Goal: Task Accomplishment & Management: Use online tool/utility

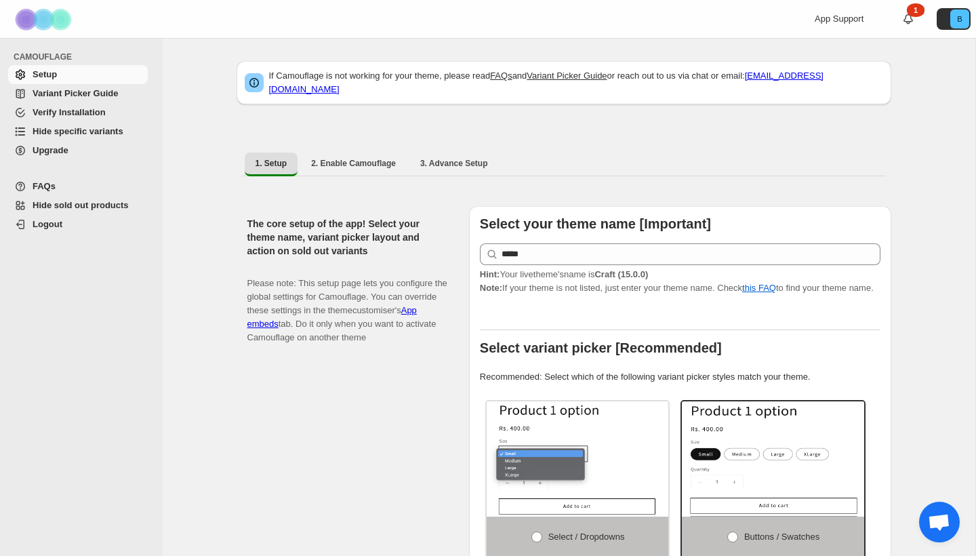
click at [46, 127] on span "Hide specific variants" at bounding box center [78, 131] width 91 height 10
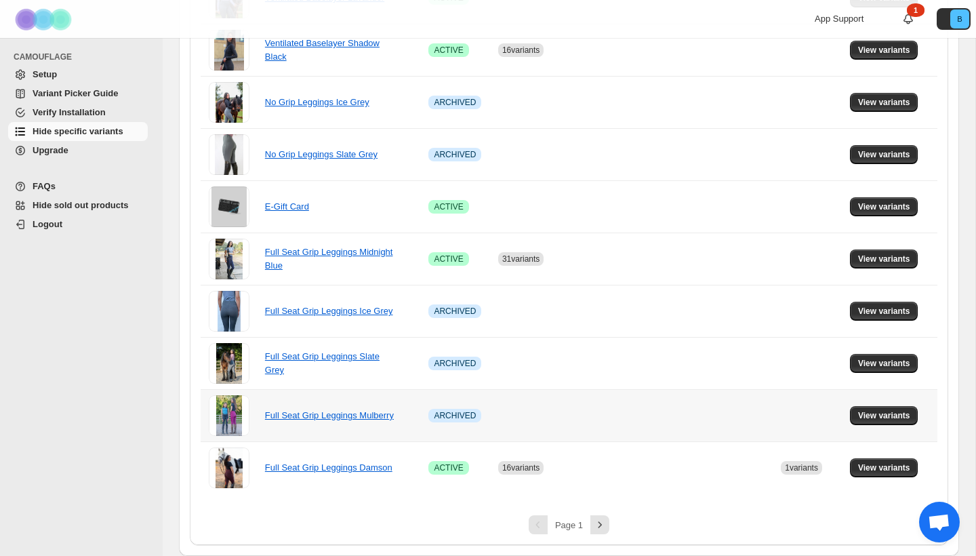
scroll to position [836, 0]
click at [597, 525] on icon "Next" at bounding box center [600, 525] width 14 height 14
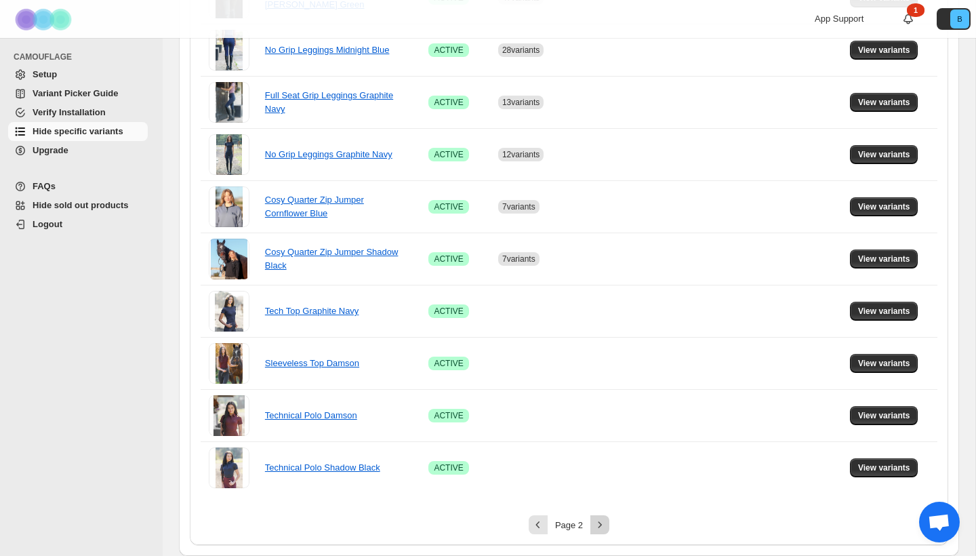
click at [599, 525] on icon "Next" at bounding box center [600, 525] width 14 height 14
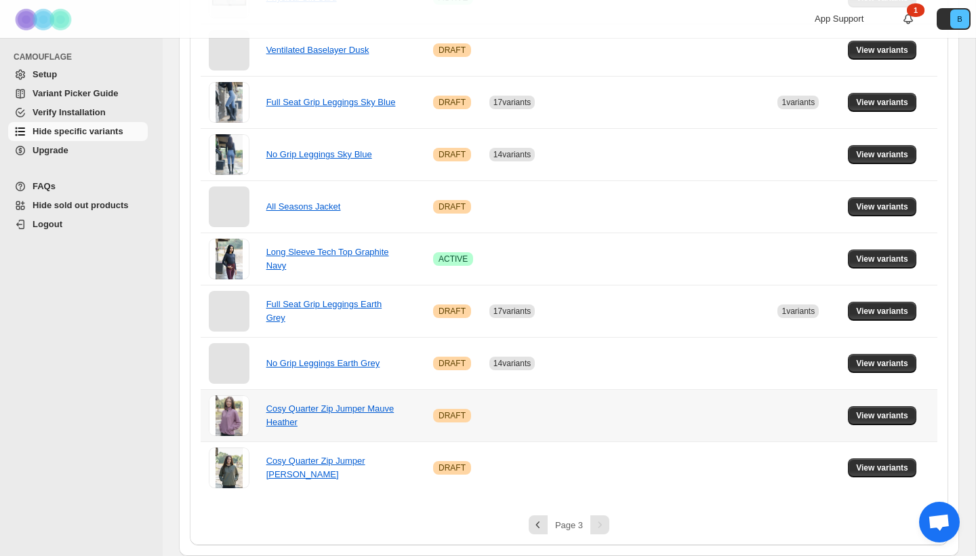
scroll to position [366, 0]
click at [540, 522] on icon "Previous" at bounding box center [538, 525] width 14 height 14
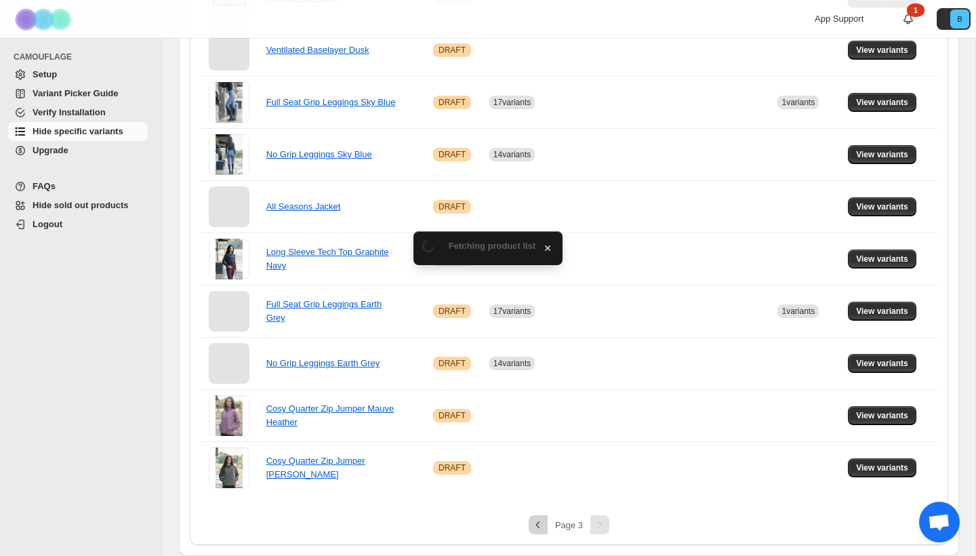
click at [539, 522] on div "Spinner example Fetching product list" at bounding box center [488, 532] width 150 height 47
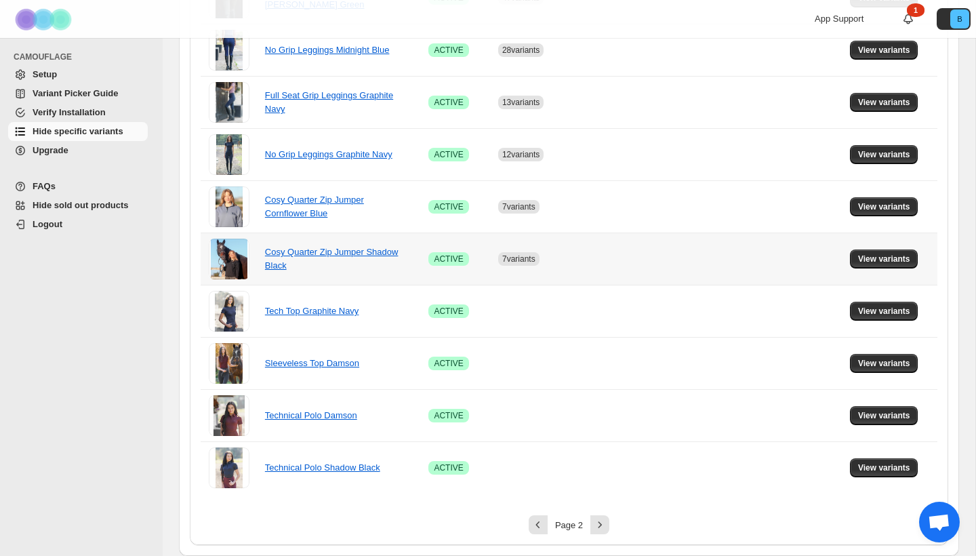
scroll to position [836, 0]
click at [541, 523] on icon "Previous" at bounding box center [538, 525] width 14 height 14
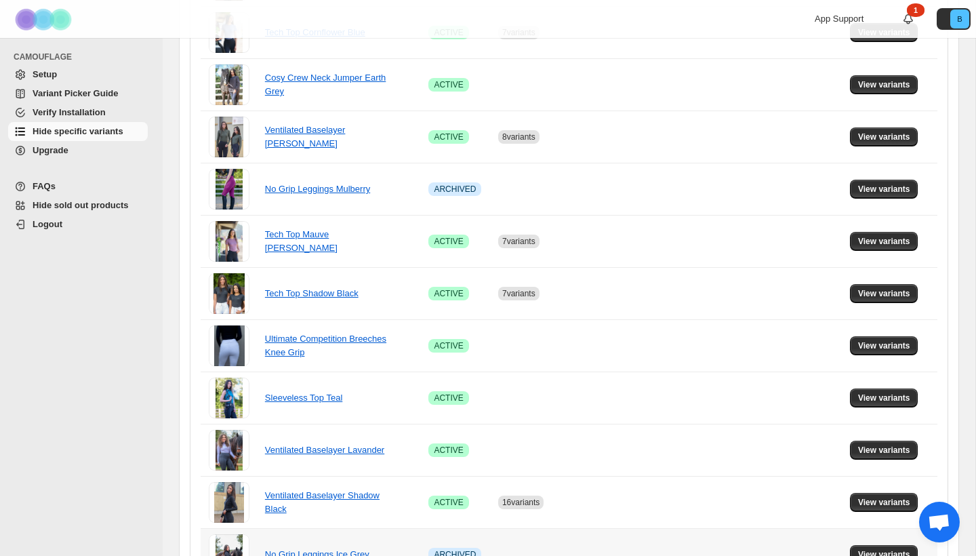
scroll to position [377, 0]
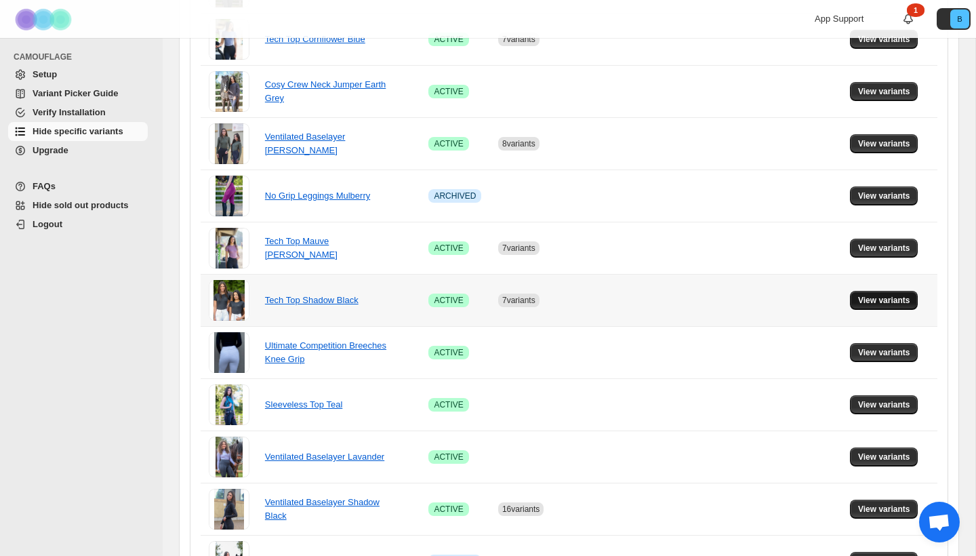
click at [875, 304] on span "View variants" at bounding box center [884, 300] width 52 height 11
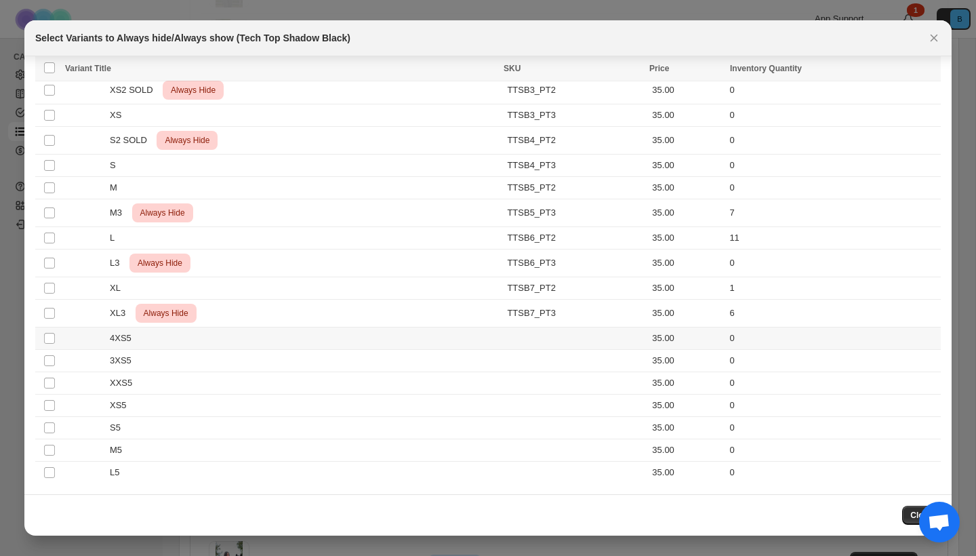
scroll to position [143, 0]
click at [52, 369] on td "Select product variant" at bounding box center [48, 361] width 26 height 22
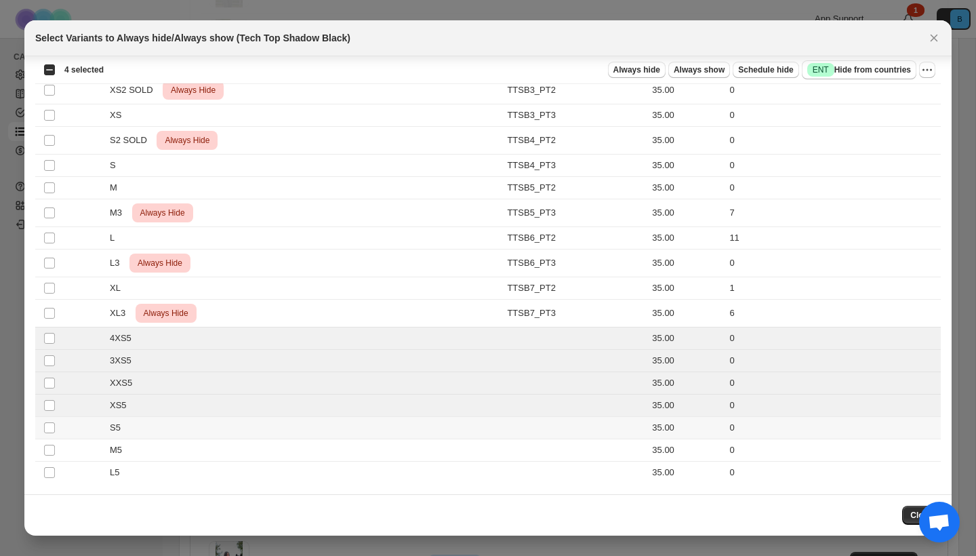
click at [52, 435] on td "Select product variant" at bounding box center [48, 428] width 26 height 22
click at [52, 459] on td "Select product variant" at bounding box center [48, 450] width 26 height 22
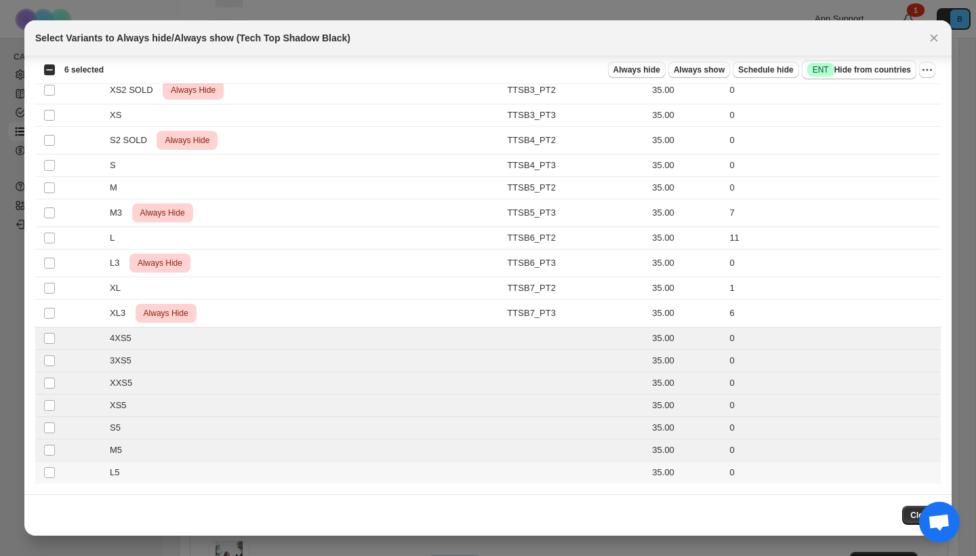
click at [52, 482] on td "Select product variant" at bounding box center [48, 473] width 26 height 22
click at [646, 68] on span "Always hide" at bounding box center [636, 69] width 47 height 11
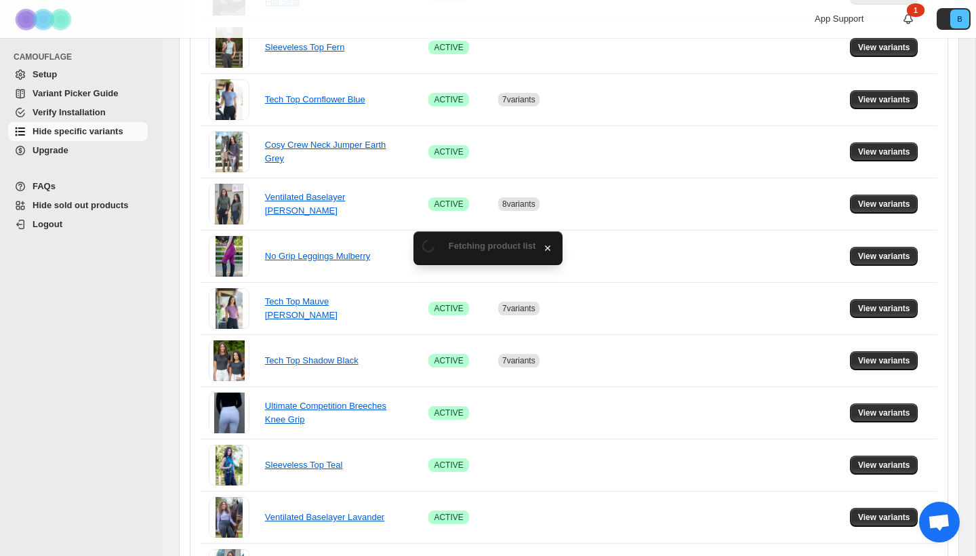
scroll to position [377, 0]
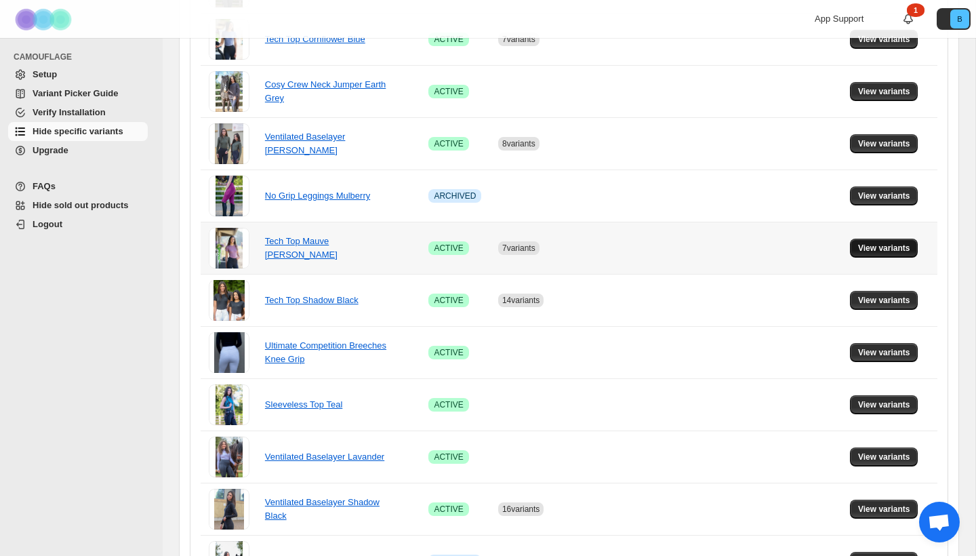
click at [891, 241] on button "View variants" at bounding box center [884, 248] width 68 height 19
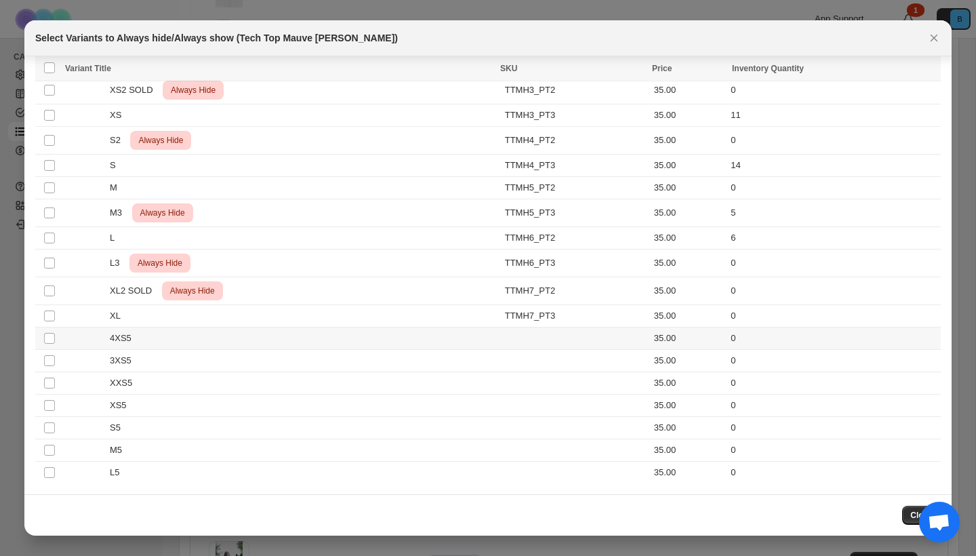
scroll to position [143, 0]
click at [43, 344] on td "Select product variant" at bounding box center [48, 338] width 26 height 22
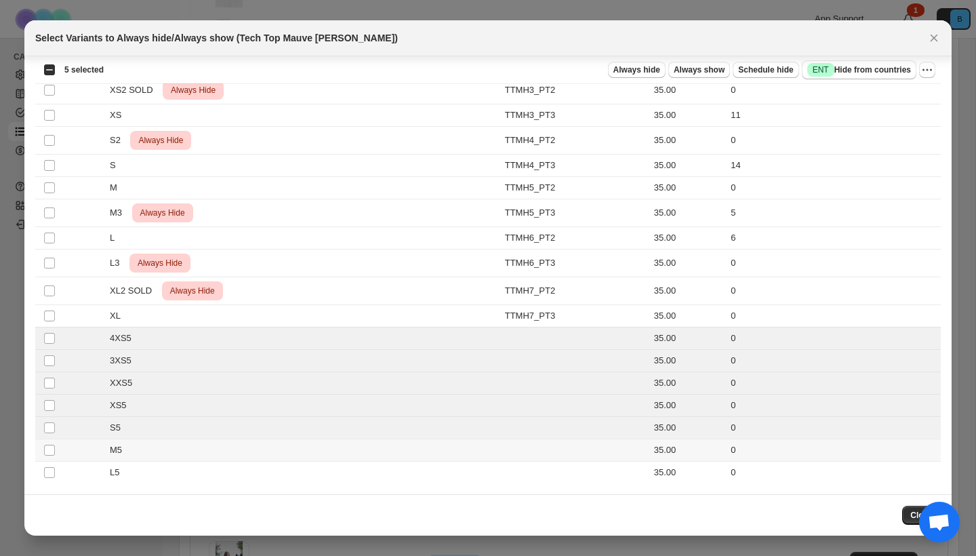
click at [53, 456] on td "Select product variant" at bounding box center [48, 450] width 26 height 22
click at [54, 479] on td "Select product variant" at bounding box center [48, 473] width 26 height 22
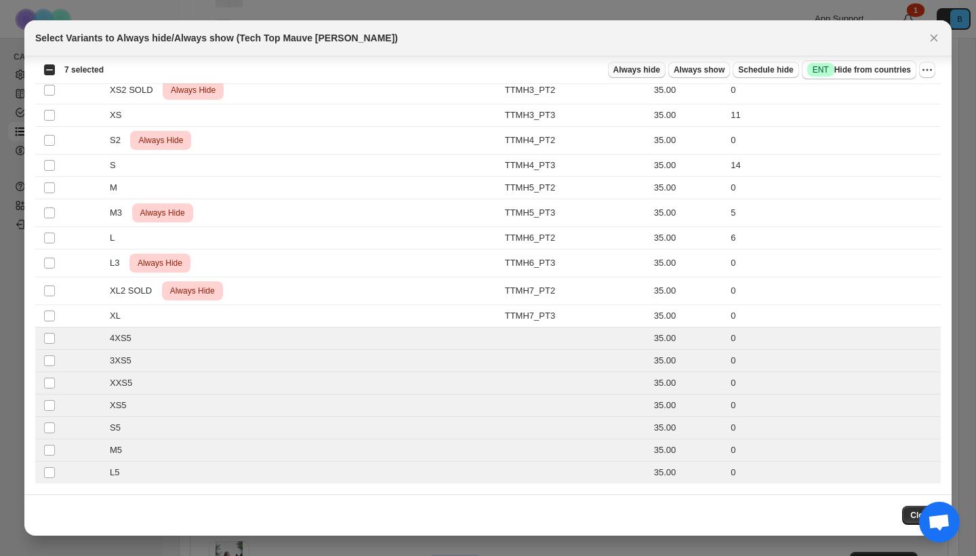
click at [648, 67] on span "Always hide" at bounding box center [636, 69] width 47 height 11
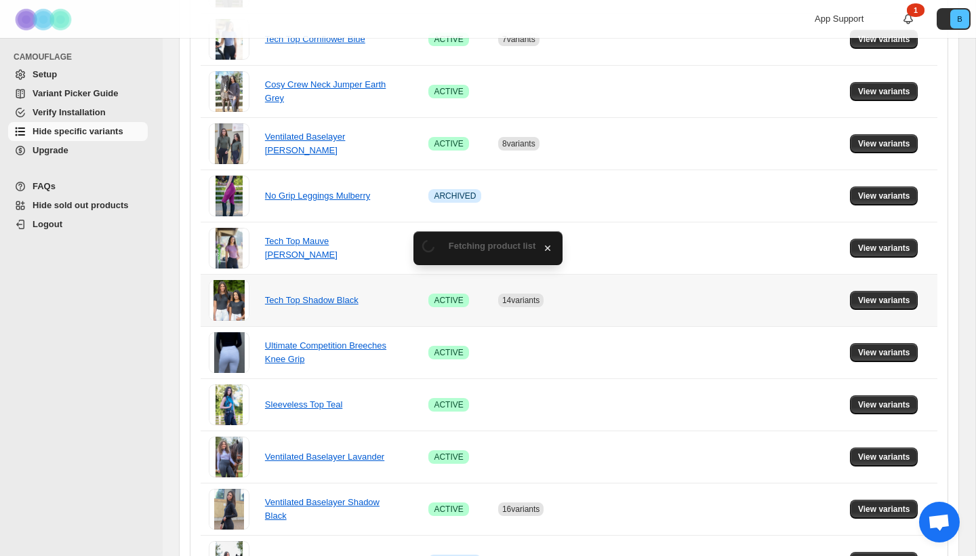
scroll to position [310, 0]
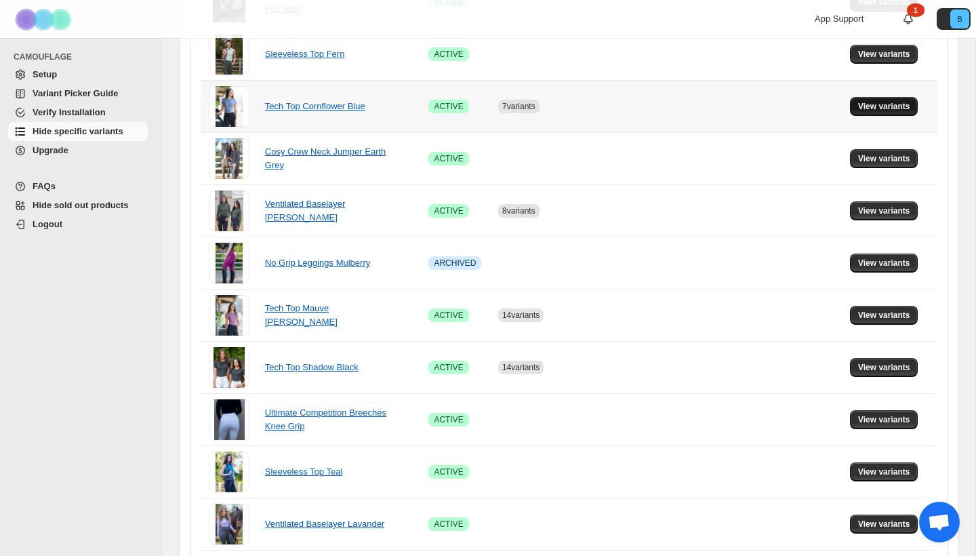
click at [873, 104] on span "View variants" at bounding box center [884, 106] width 52 height 11
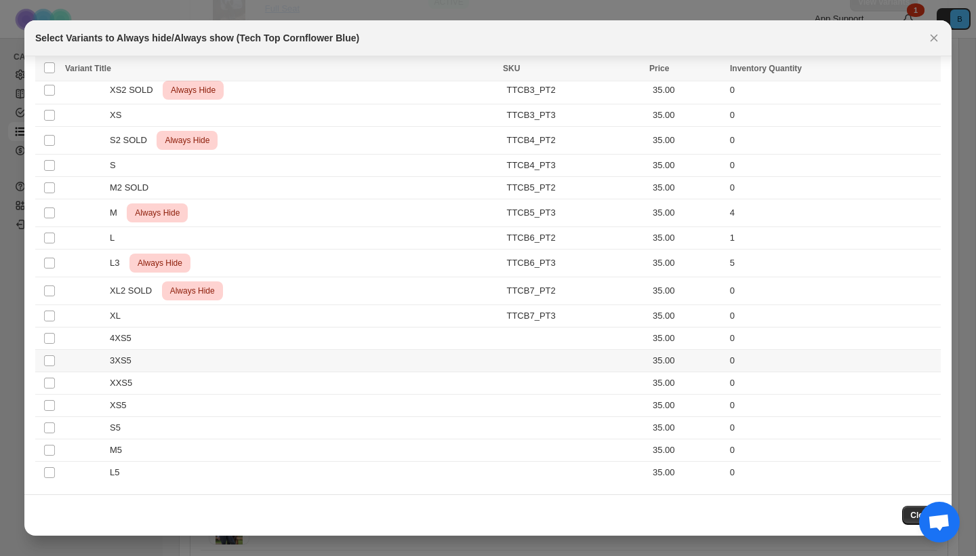
scroll to position [143, 0]
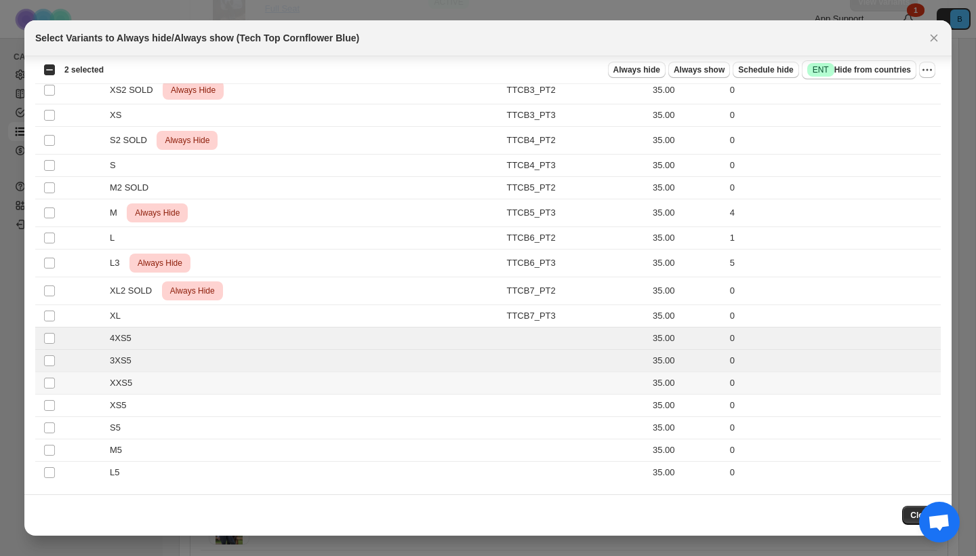
click at [50, 375] on td "Select product variant" at bounding box center [48, 383] width 26 height 22
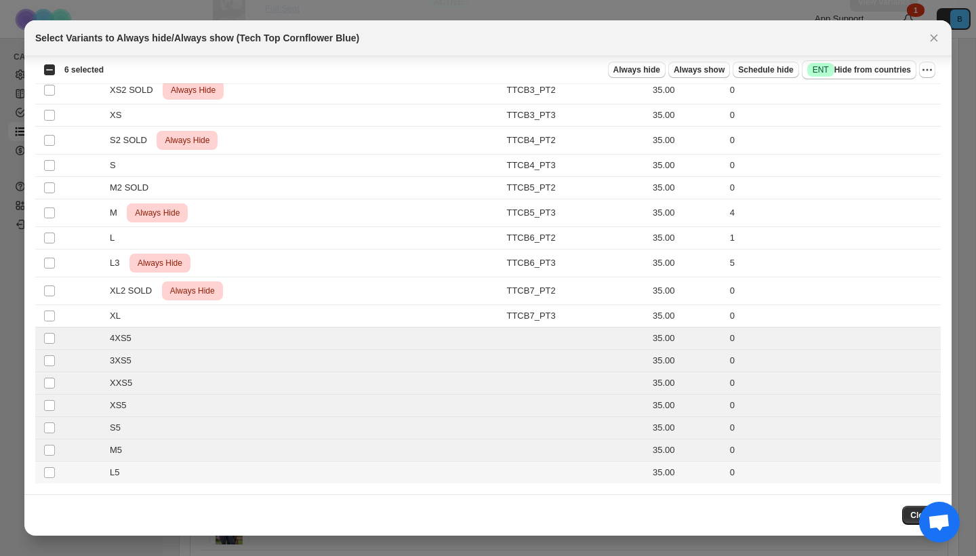
click at [51, 480] on td "Select product variant" at bounding box center [48, 473] width 26 height 22
click at [634, 71] on span "Always hide" at bounding box center [636, 69] width 47 height 11
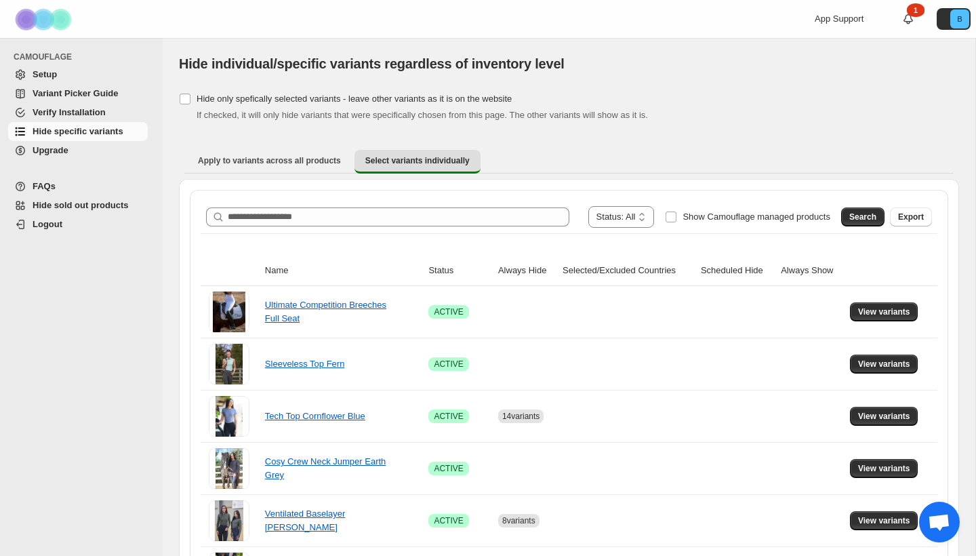
scroll to position [0, 0]
